Goal: Task Accomplishment & Management: Manage account settings

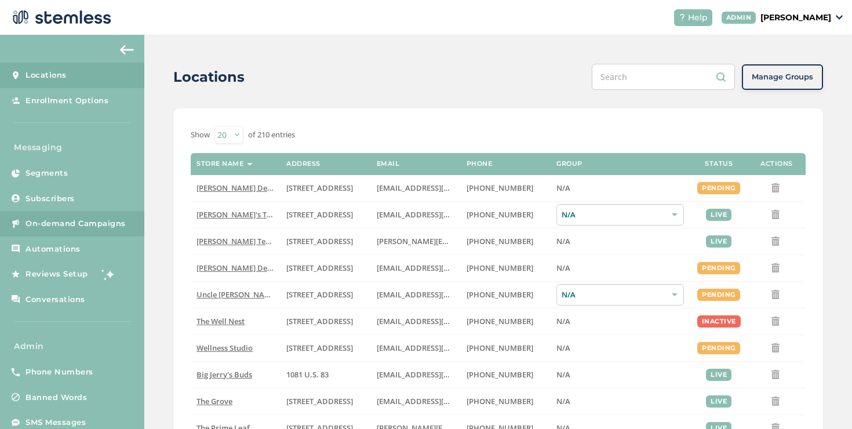
click at [129, 219] on link "On-demand Campaigns" at bounding box center [72, 224] width 144 height 26
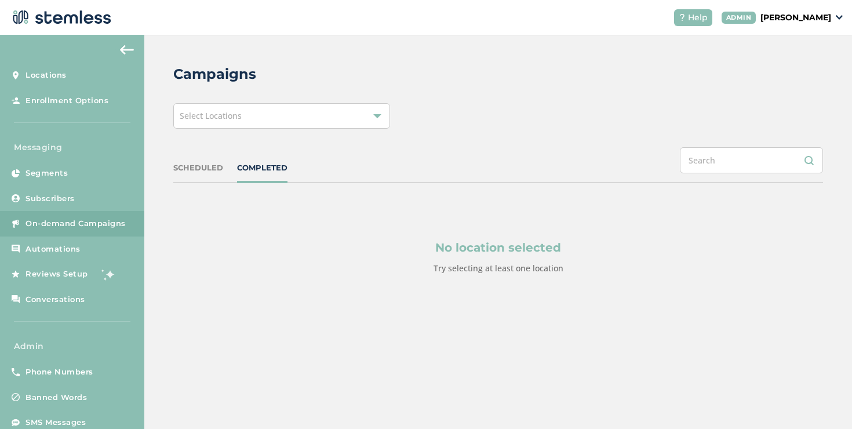
click at [269, 107] on div "Select Locations" at bounding box center [281, 116] width 217 height 26
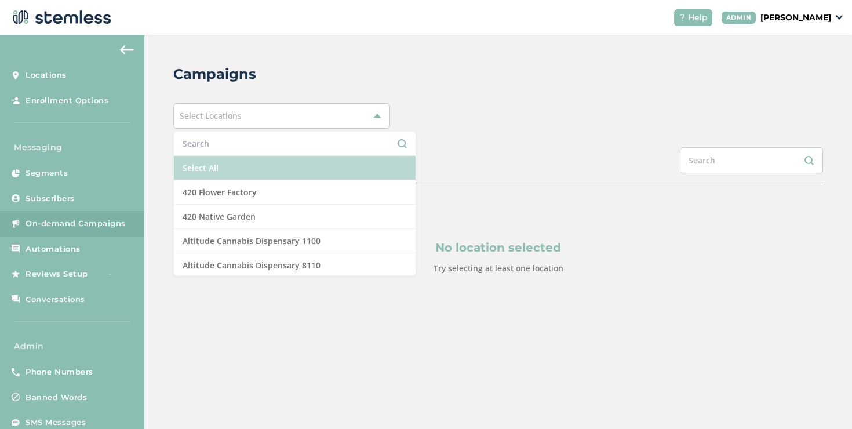
click at [208, 169] on li "Select All" at bounding box center [295, 168] width 242 height 24
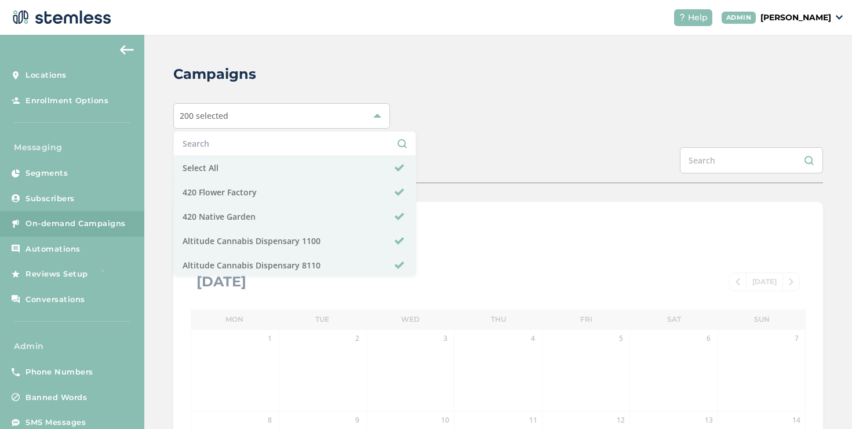
click at [484, 119] on div "200 selected Select All 420 Flower Factory 420 Native Garden Altitude Cannabis …" at bounding box center [498, 116] width 650 height 26
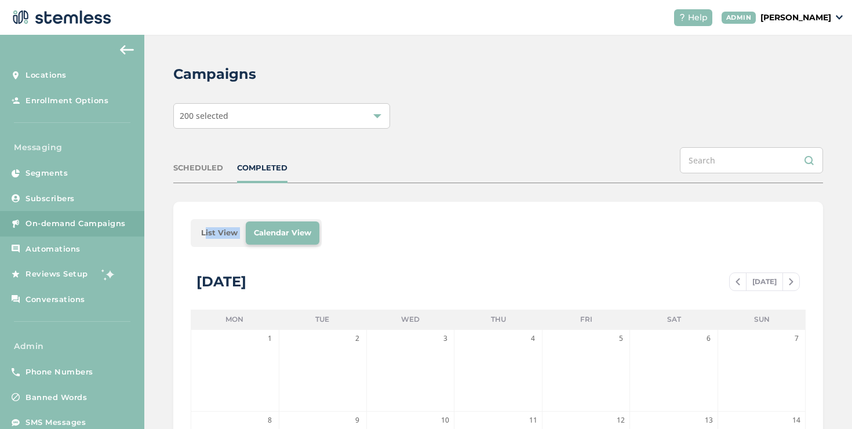
click at [206, 231] on li "List View" at bounding box center [219, 232] width 53 height 23
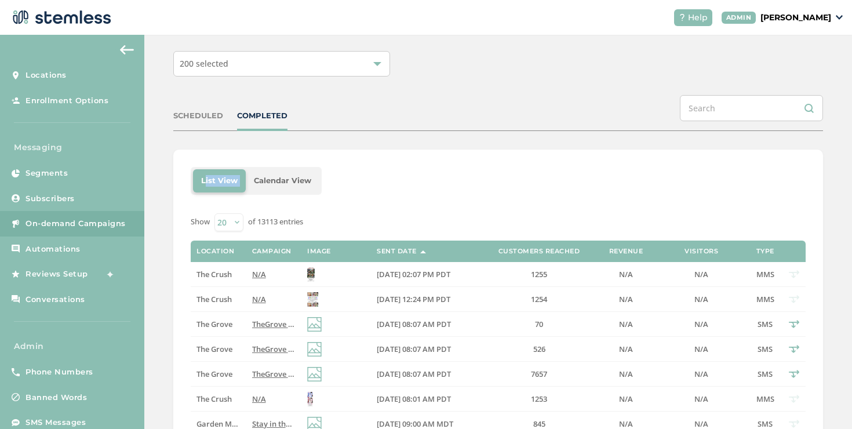
scroll to position [53, 0]
click at [227, 271] on span "The Crush" at bounding box center [214, 273] width 35 height 10
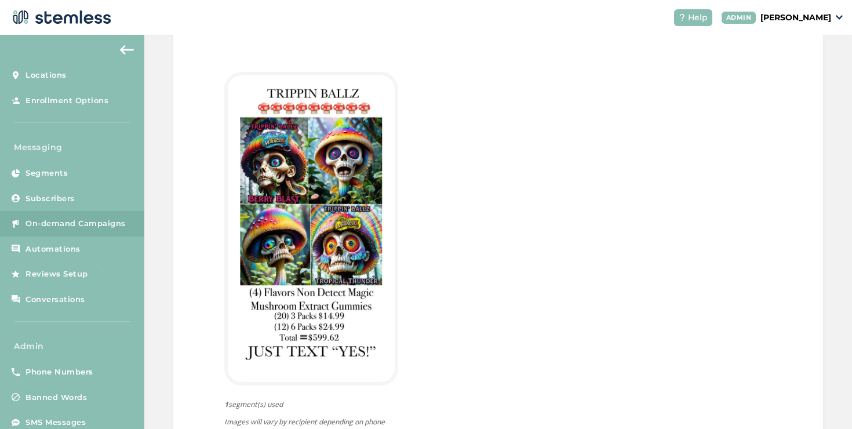
scroll to position [324, 0]
